Goal: Transaction & Acquisition: Purchase product/service

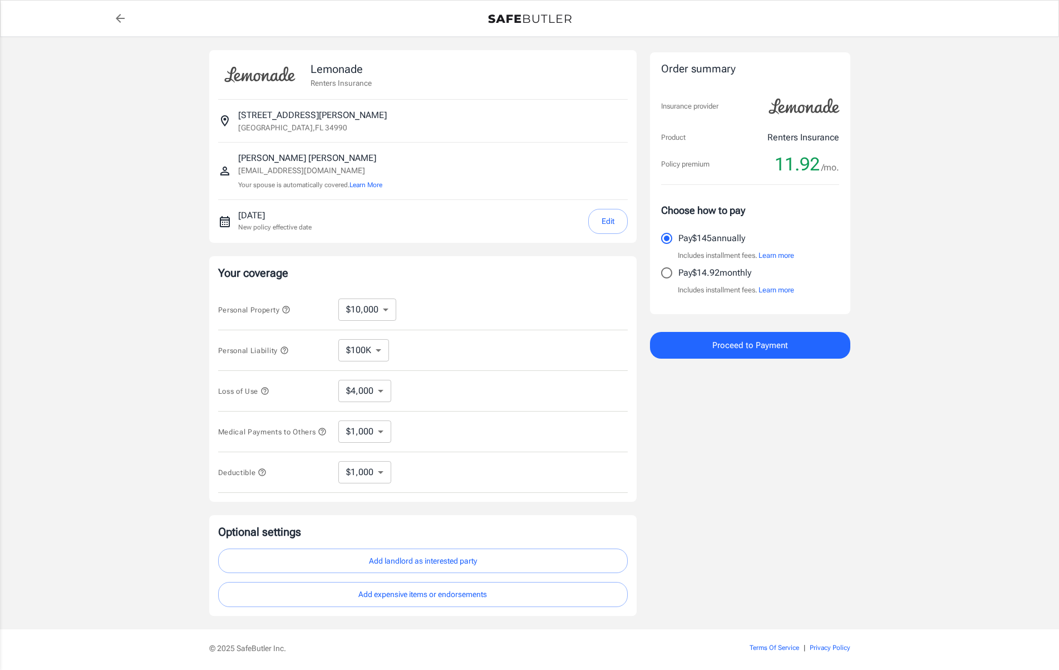
select select "1000"
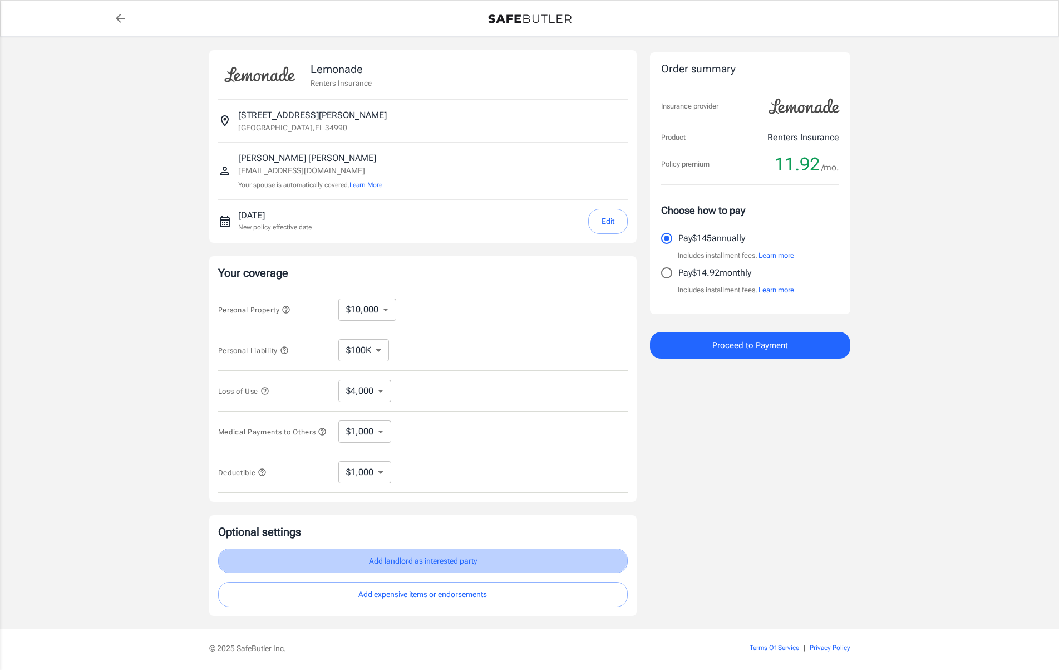
click at [415, 565] on button "Add landlord as interested party" at bounding box center [423, 560] width 410 height 25
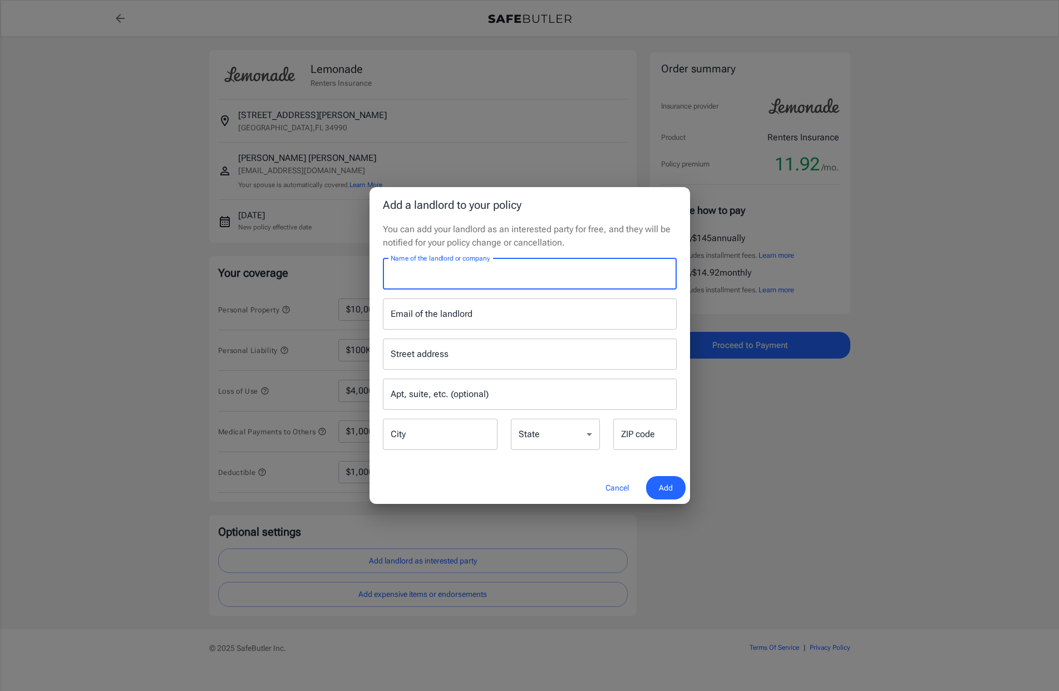
click at [413, 279] on input "Name of the landlord or company" at bounding box center [530, 273] width 294 height 31
click at [412, 274] on input "Name of the landlord or company" at bounding box center [530, 273] width 294 height 31
click at [435, 276] on input "Name of the landlord or company" at bounding box center [530, 273] width 294 height 31
type input "[US_STATE] [PERSON_NAME]"
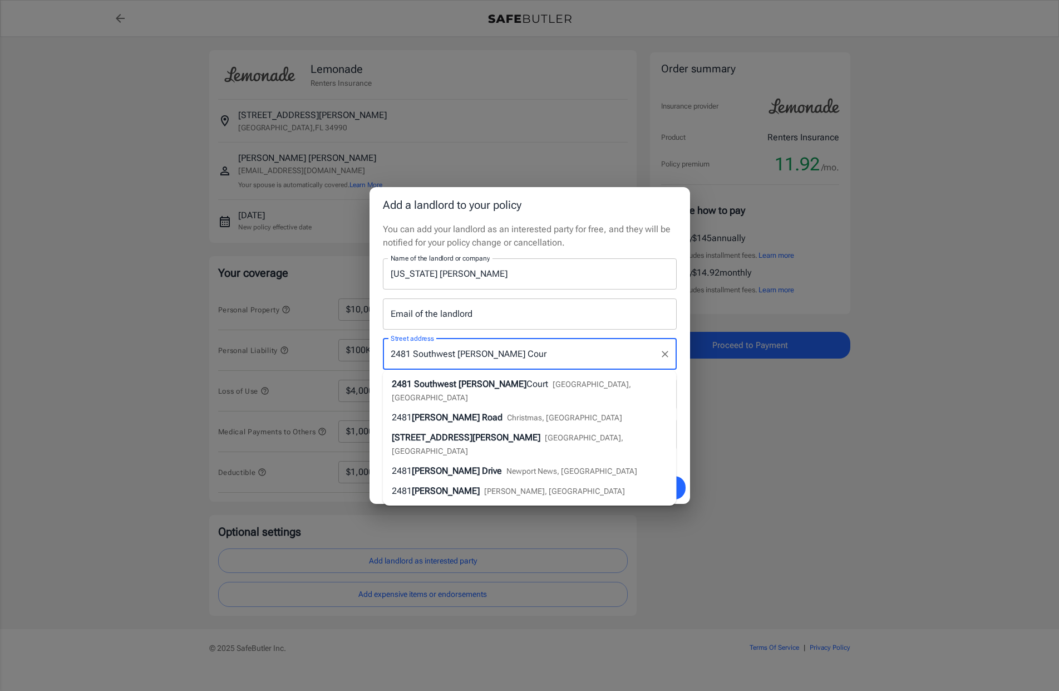
type input "[STREET_ADDRESS][PERSON_NAME]"
click at [557, 382] on span "[GEOGRAPHIC_DATA], [GEOGRAPHIC_DATA]" at bounding box center [513, 391] width 242 height 22
type input "[GEOGRAPHIC_DATA]"
select select "FL"
type input "34990"
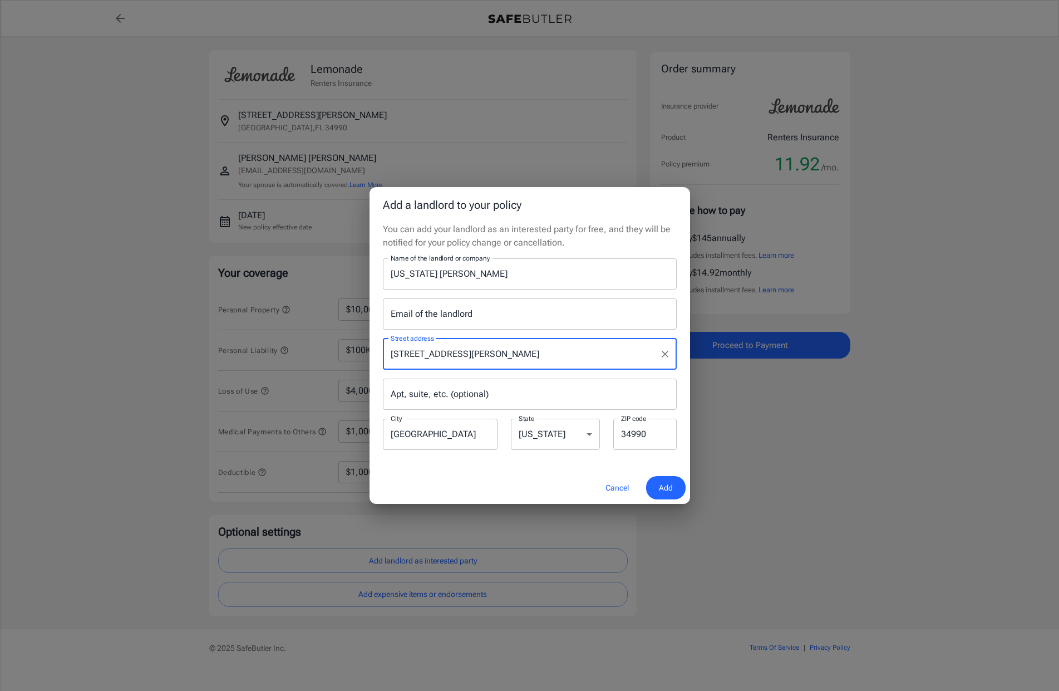
type input "[STREET_ADDRESS][PERSON_NAME]"
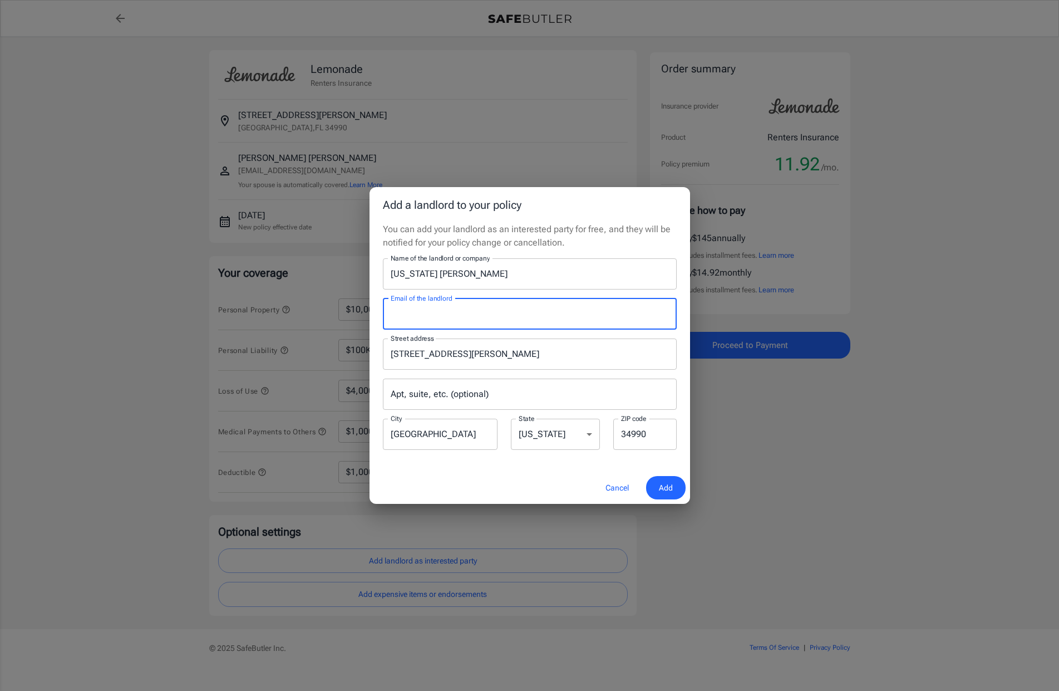
click at [681, 335] on div "Street address [STREET_ADDRESS][PERSON_NAME] address Apt, suite, etc. (optional…" at bounding box center [529, 391] width 307 height 122
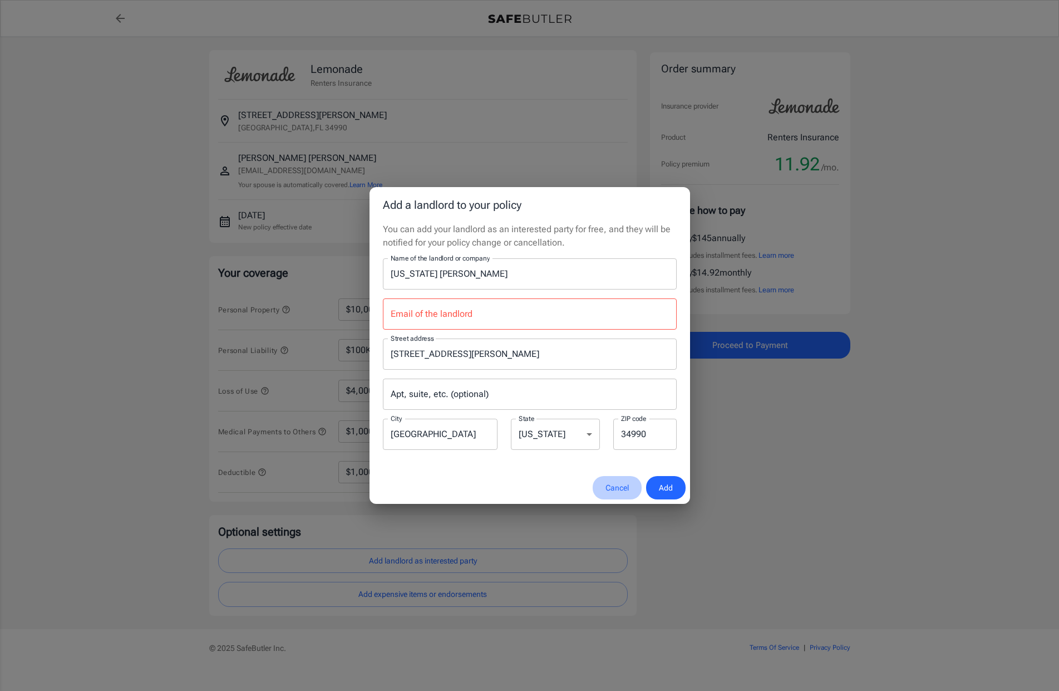
click at [614, 485] on button "Cancel" at bounding box center [617, 488] width 49 height 24
